Goal: Navigation & Orientation: Find specific page/section

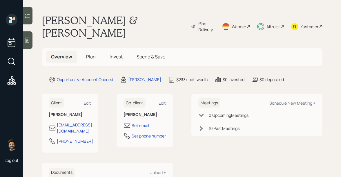
click at [202, 126] on icon at bounding box center [201, 128] width 3 height 5
